Goal: Manage account settings

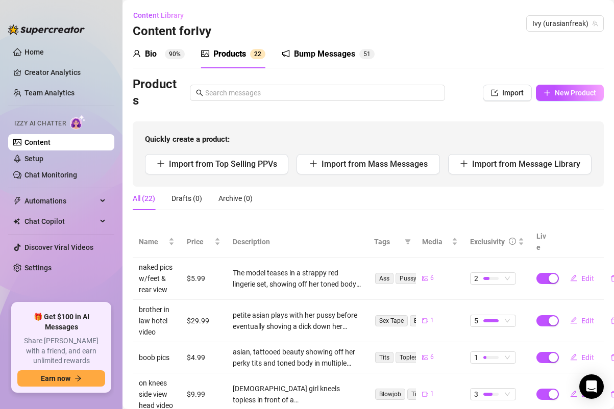
scroll to position [323, 0]
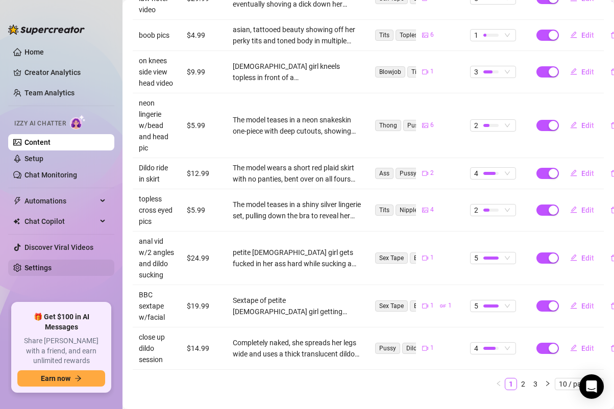
click at [41, 271] on link "Settings" at bounding box center [38, 268] width 27 height 8
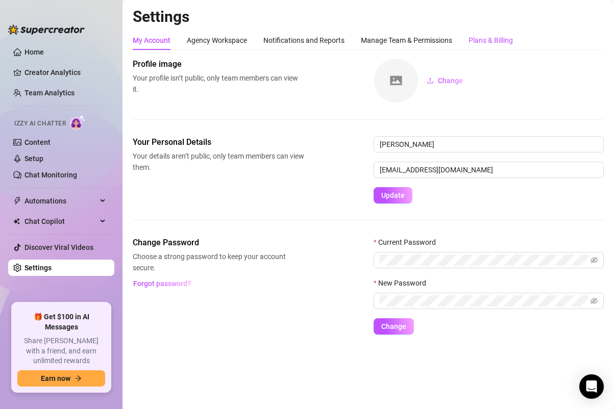
click at [472, 37] on div "Plans & Billing" at bounding box center [491, 40] width 44 height 11
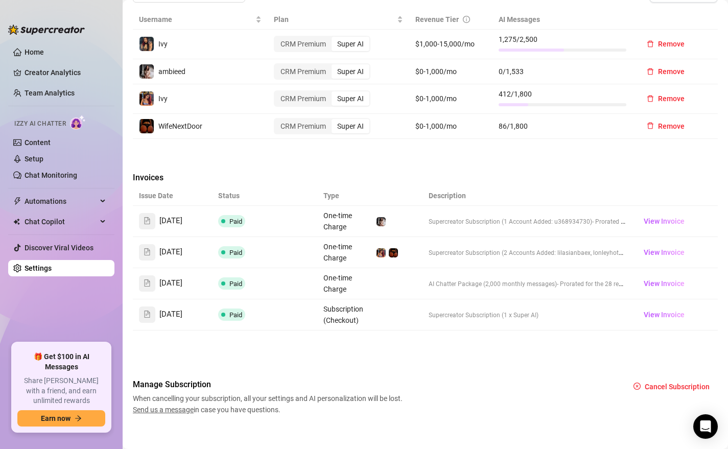
scroll to position [378, 0]
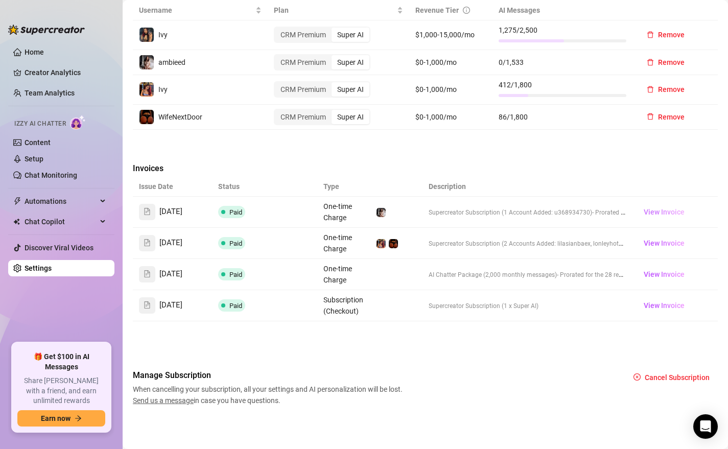
click at [614, 210] on span "View Invoice" at bounding box center [663, 211] width 41 height 11
click at [49, 144] on link "Content" at bounding box center [38, 142] width 26 height 8
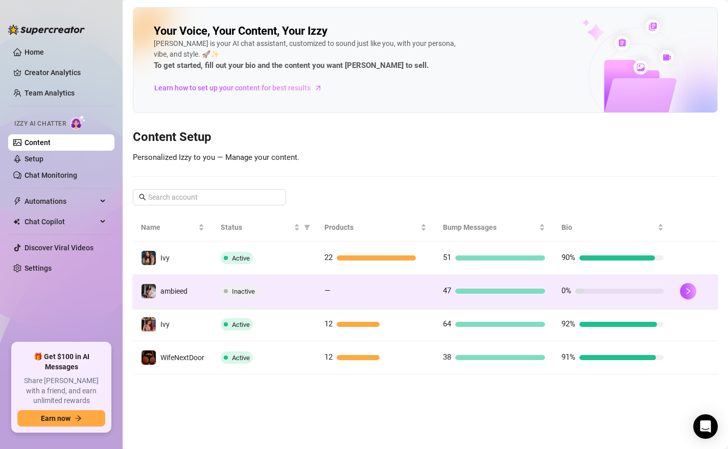
click at [295, 292] on div "Inactive" at bounding box center [264, 291] width 87 height 12
